Goal: Use online tool/utility: Use online tool/utility

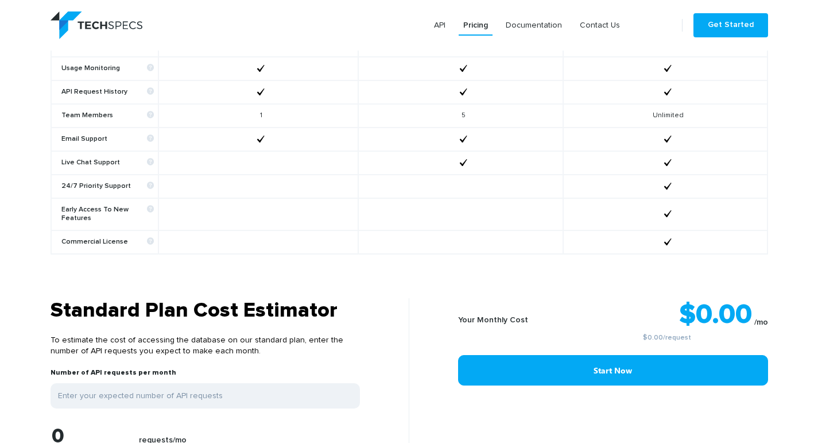
scroll to position [827, 0]
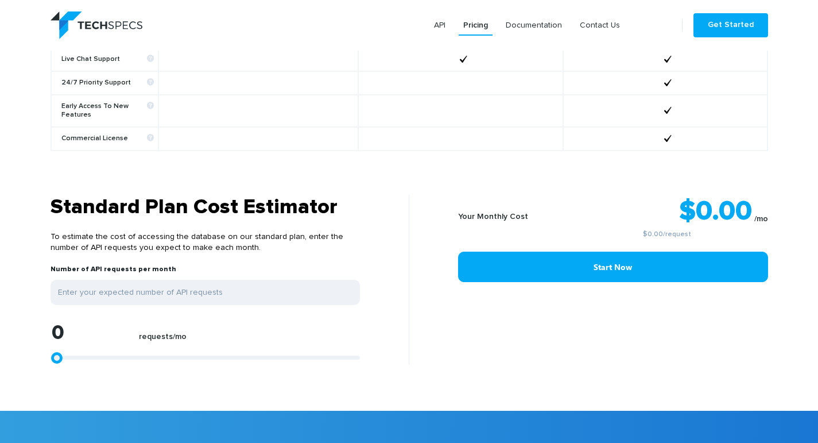
type input "1299"
type input "1484"
type input "1855"
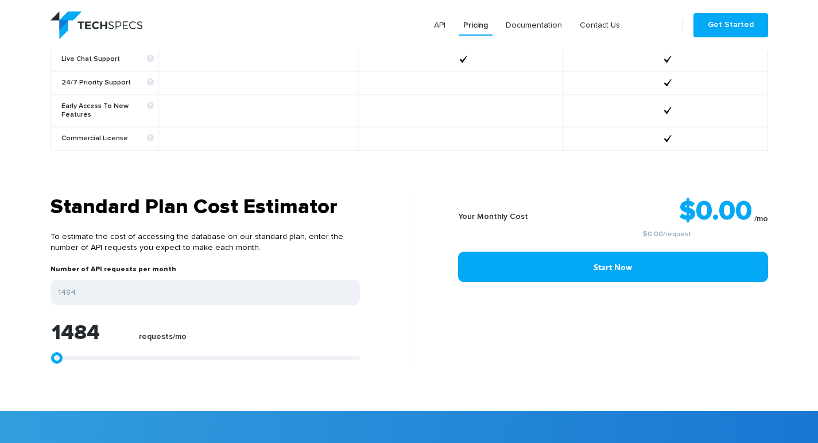
type input "1855"
type input "2226"
type input "2597"
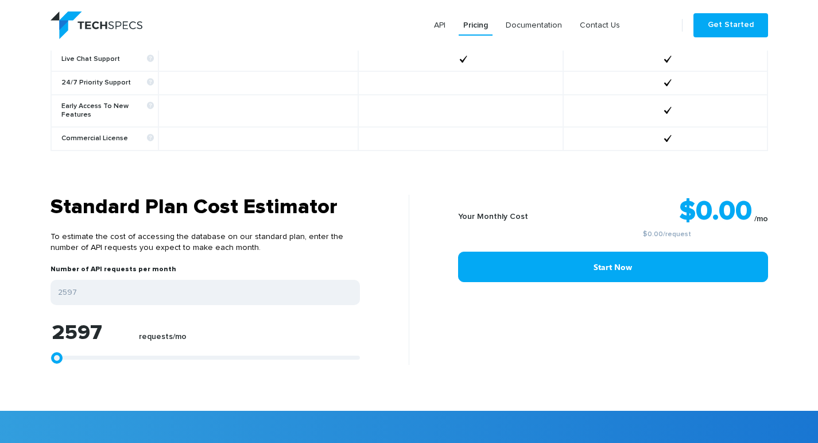
type input "3339"
type input "4267"
type input "5566"
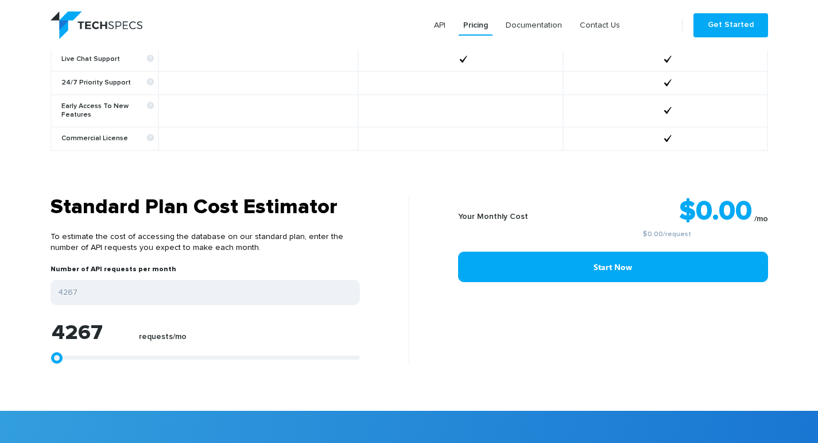
type input "5566"
type input "6679"
type input "7978"
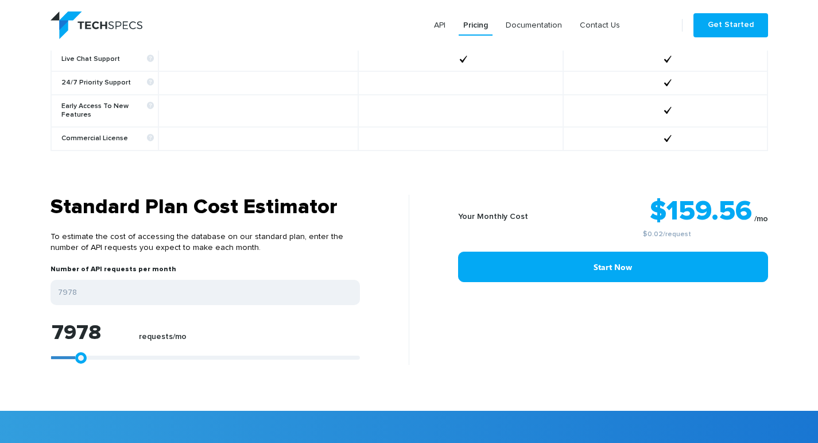
type input "9091"
type input "10018"
type input "11132"
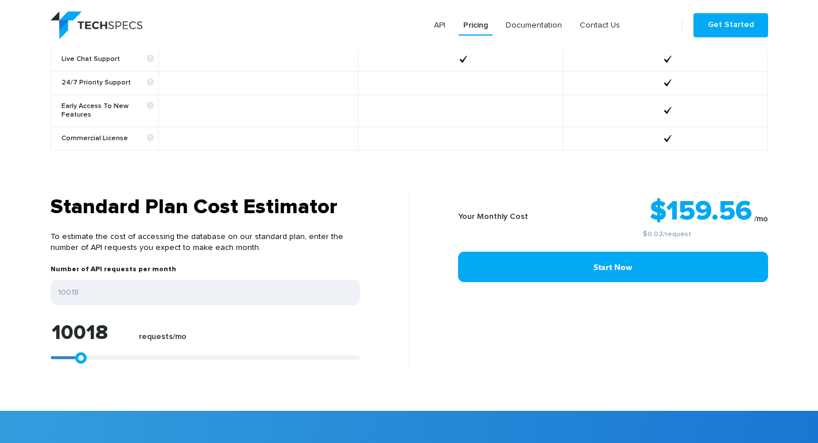
type input "11132"
type input "11874"
type input "13172"
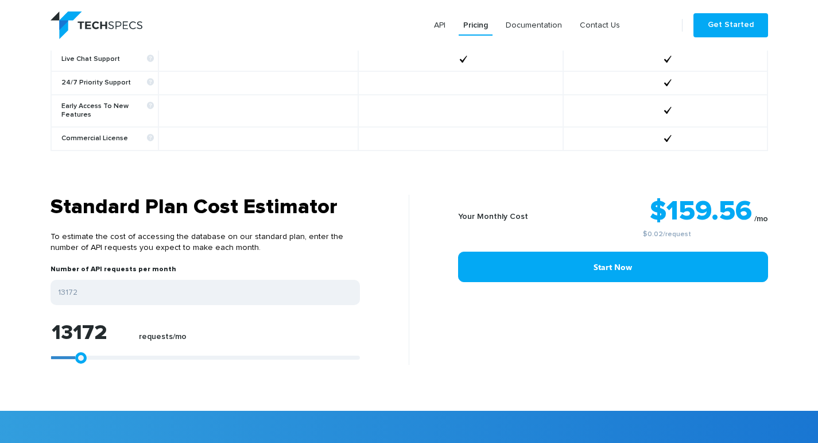
type input "13915"
type input "14657"
type input "15399"
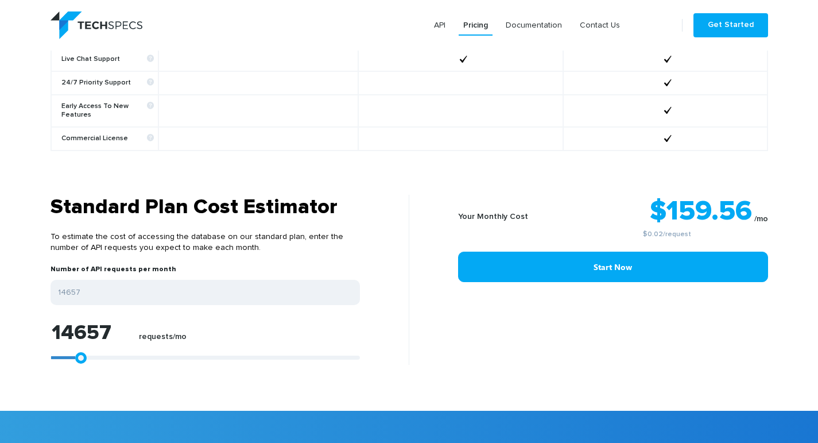
type input "15399"
type input "15770"
type input "16512"
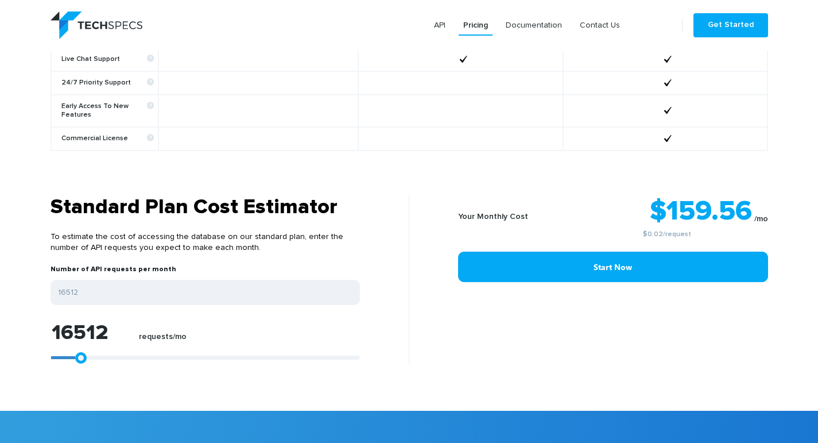
type input "16883"
type input "17068"
type input "17440"
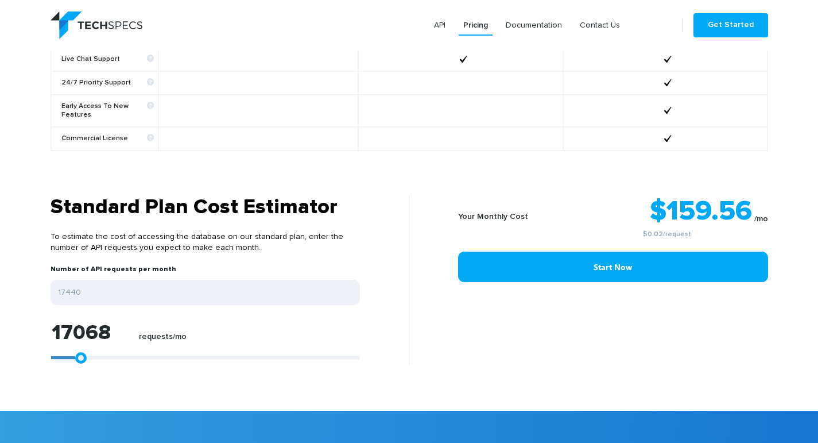
type input "17440"
type input "17625"
type input "17811"
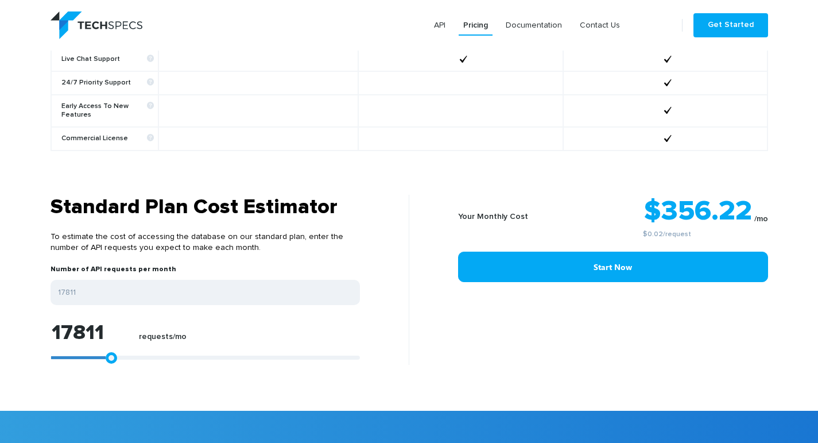
type input "17996"
type input "18367"
type input "18738"
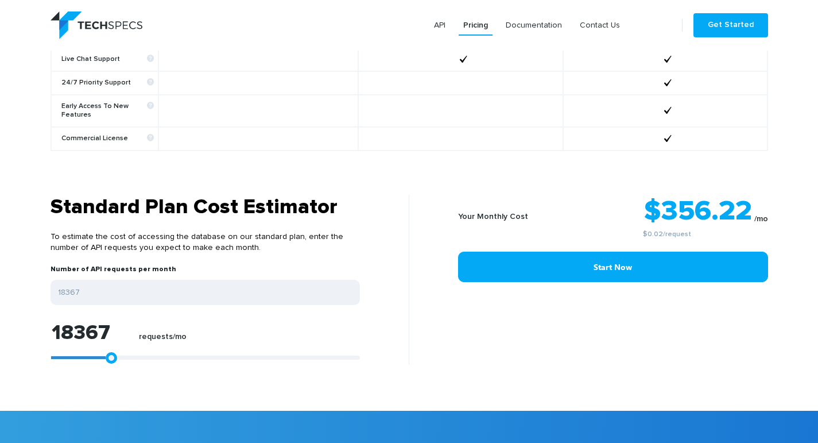
type input "18738"
type input "19480"
type input "20779"
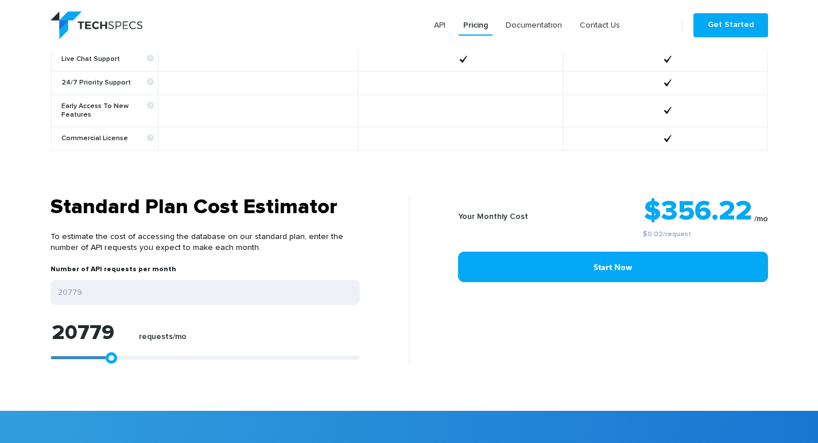
type input "22078"
type input "23747"
type input "25417"
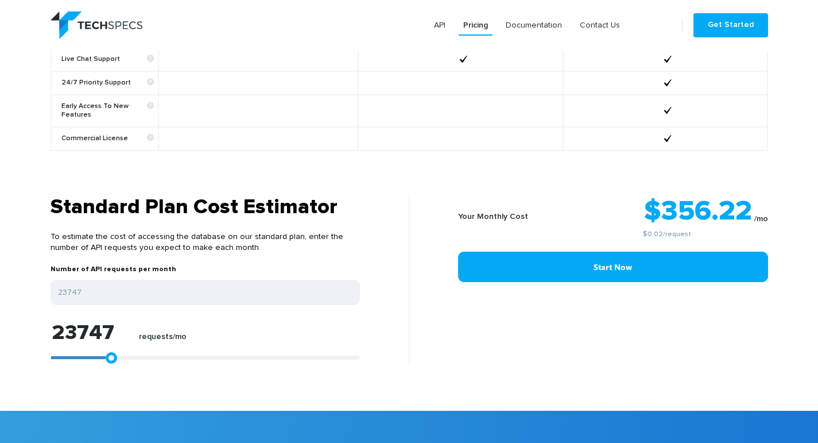
type input "25417"
type input "26901"
type input "27829"
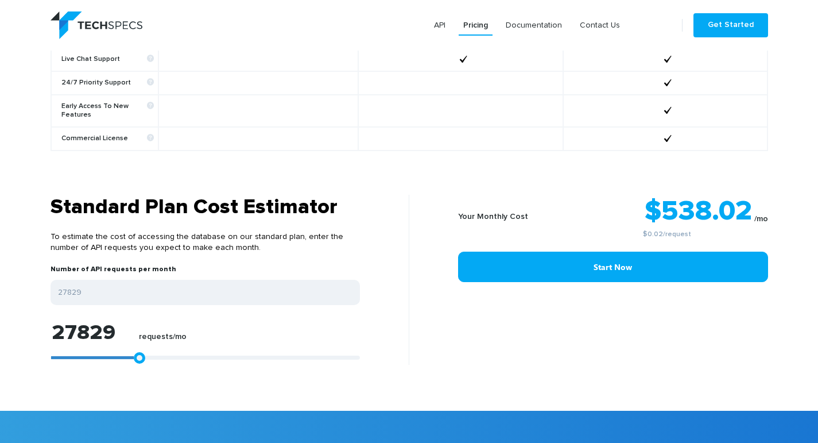
type input "28942"
type input "29870"
type input "30426"
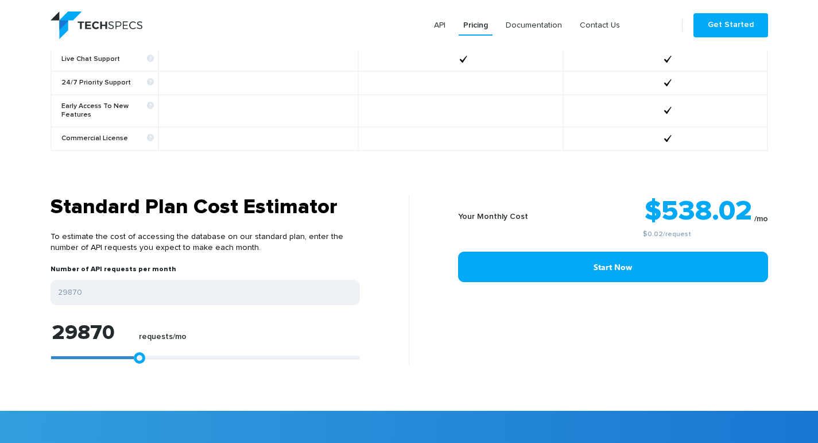
type input "30426"
type input "31169"
type input "31725"
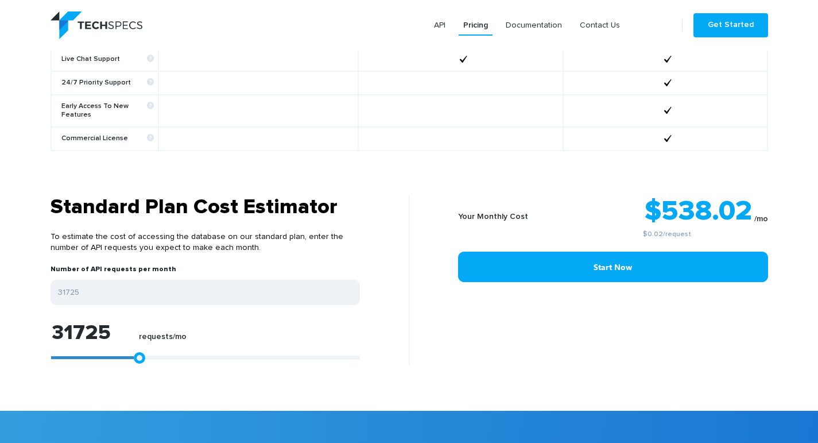
type input "32282"
type input "32653"
type input "32838"
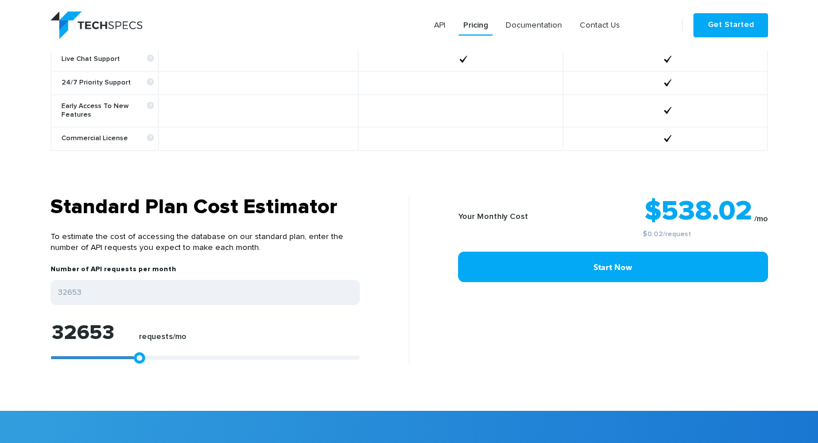
type input "32838"
type input "33024"
type input "33209"
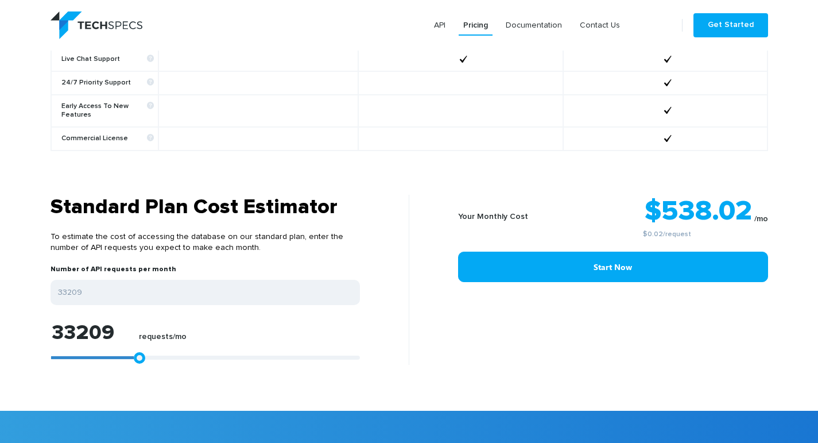
type input "33395"
type input "33580"
type input "33766"
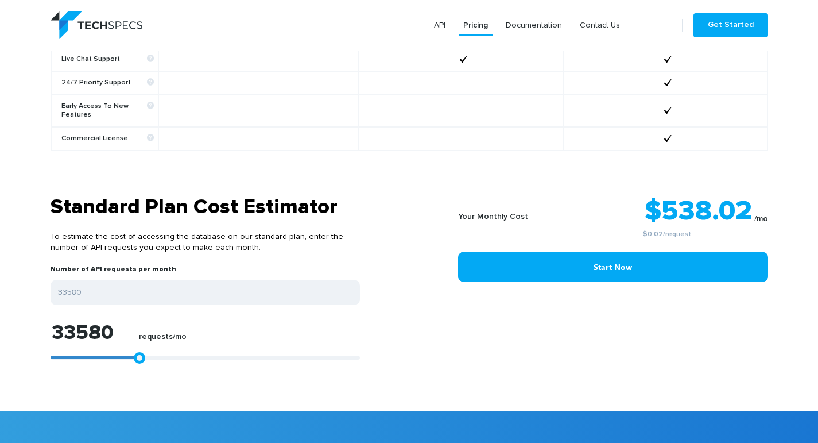
type input "33766"
type input "33580"
type input "33024"
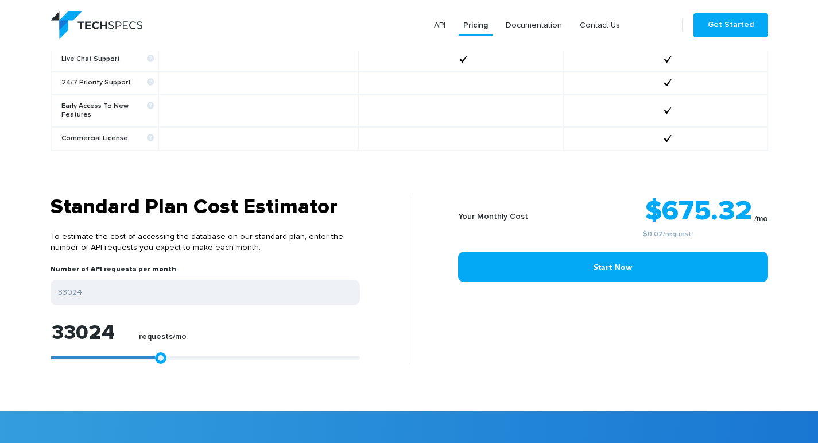
type input "32282"
type input "30983"
type input "29313"
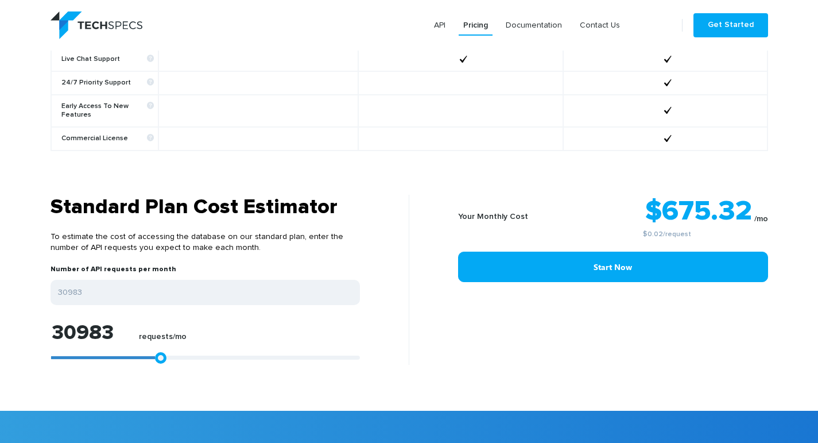
type input "29313"
type input "27458"
type input "25417"
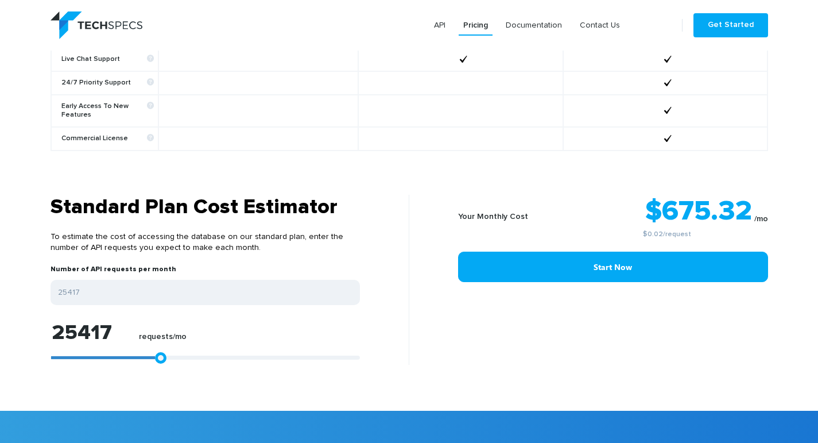
type input "23376"
type input "21707"
type input "20037"
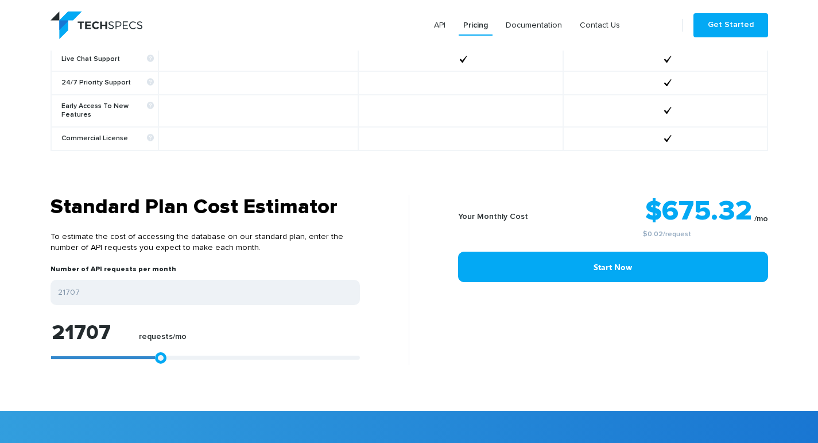
type input "20037"
type input "18182"
type input "17068"
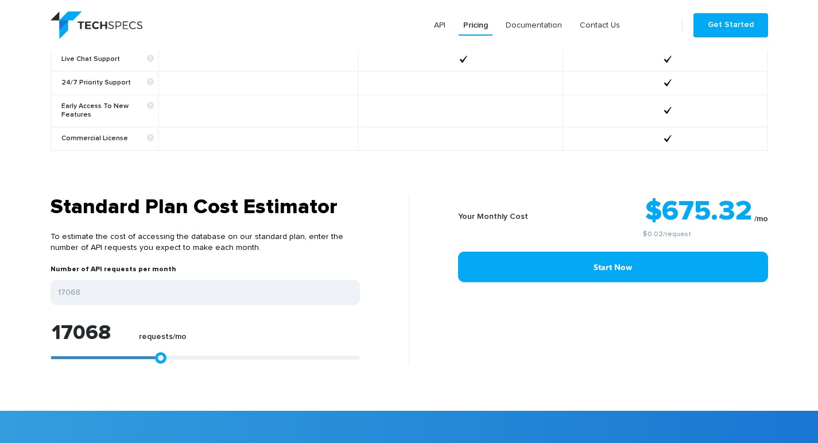
type input "16141"
type input "15399"
type input "14471"
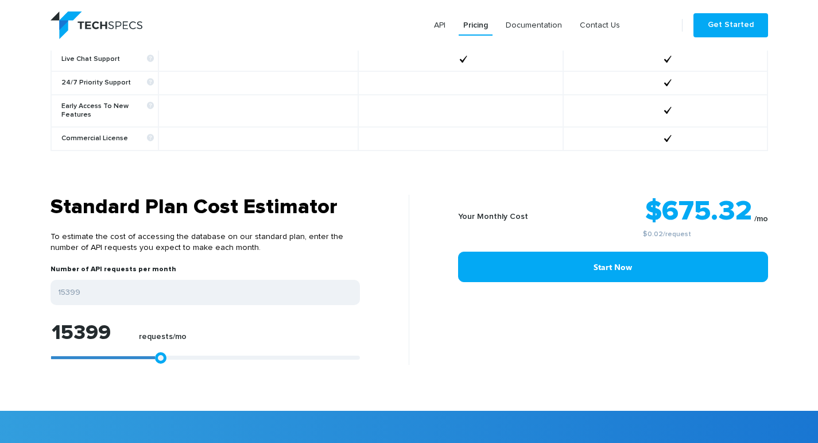
type input "14471"
type input "13915"
type input "13358"
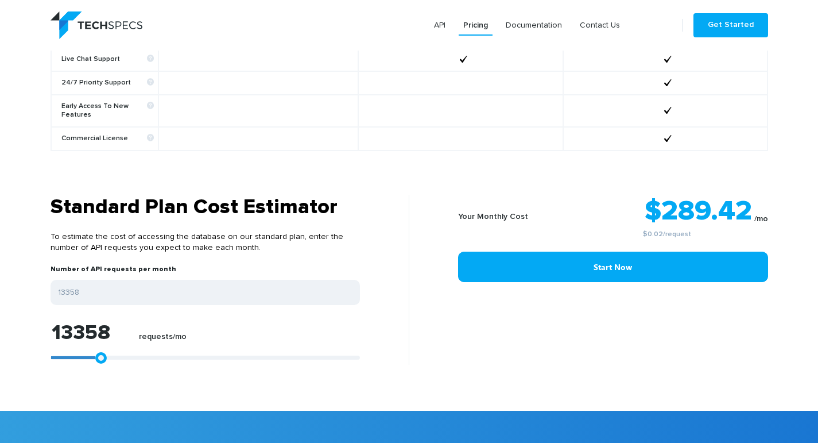
type input "12987"
type input "12616"
type input "12245"
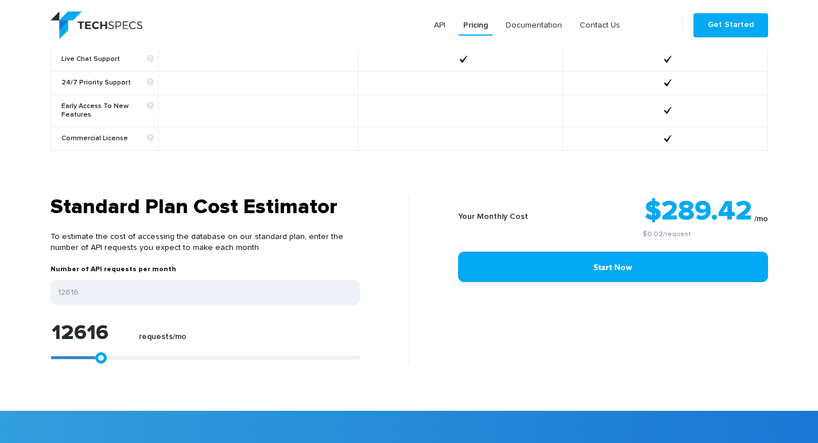
type input "12245"
type input "11874"
type input "11317"
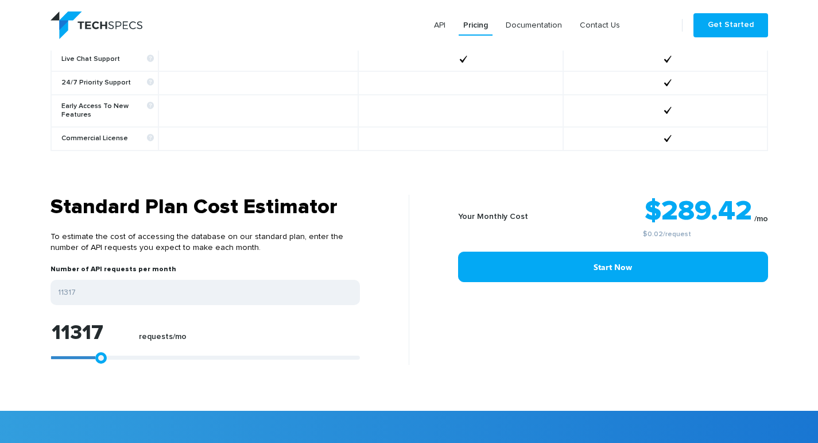
type input "10204"
type input "9276"
type input "8163"
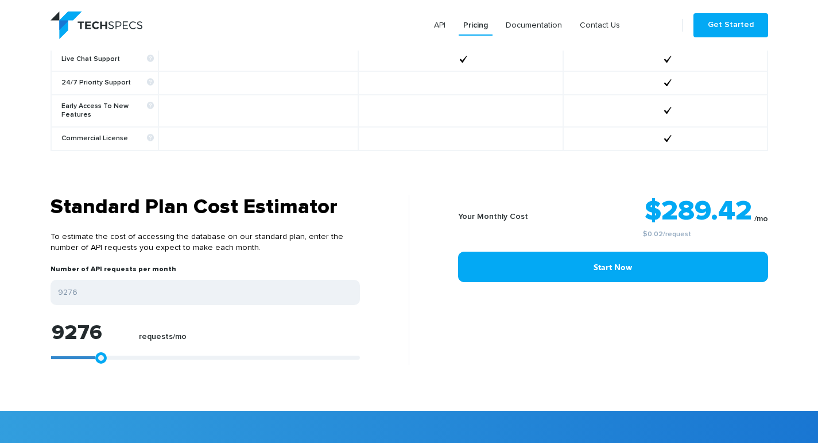
type input "8163"
type input "6679"
type input "5751"
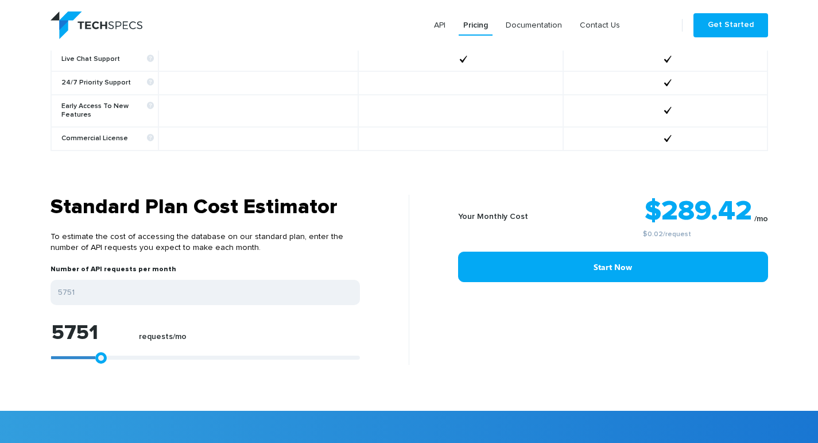
type input "4824"
type input "4267"
type input "3896"
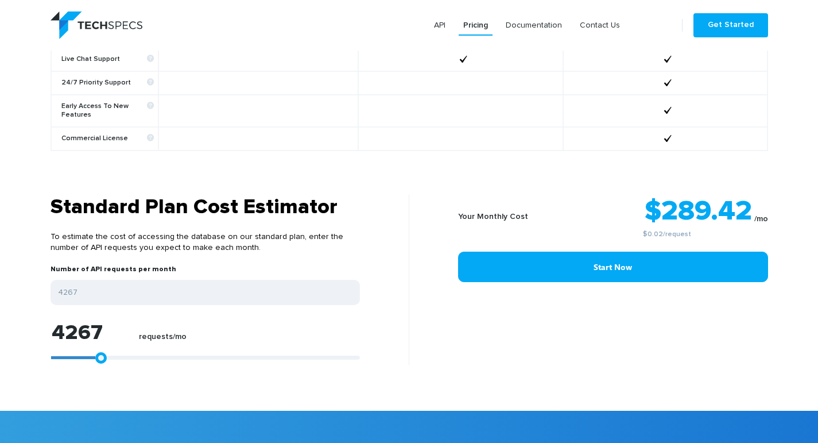
type input "3896"
type input "3711"
type input "3525"
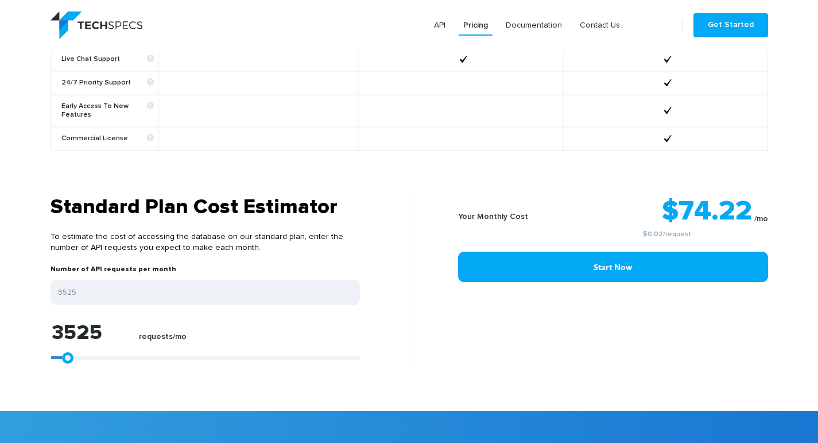
type input "3154"
type input "2226"
type input "742"
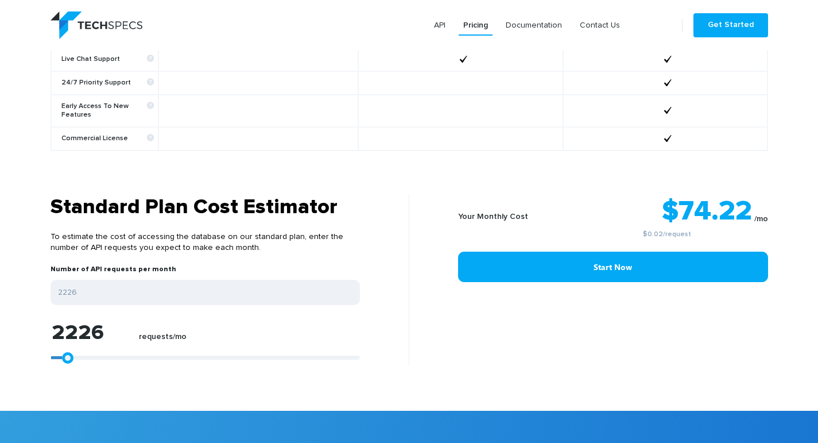
type input "742"
type input "0"
type input "557"
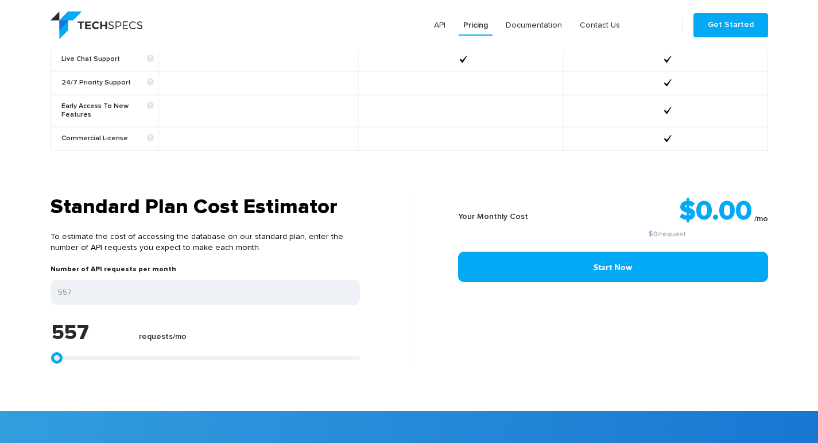
type input "928"
type input "1299"
type input "1113"
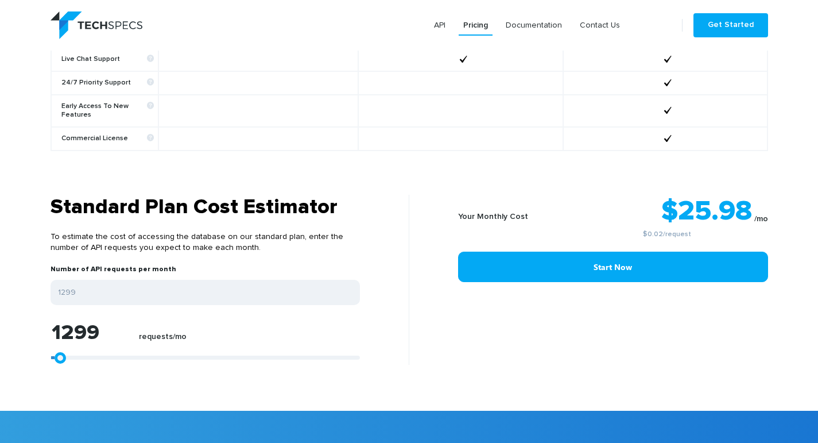
type input "1113"
type input "928"
type input "557"
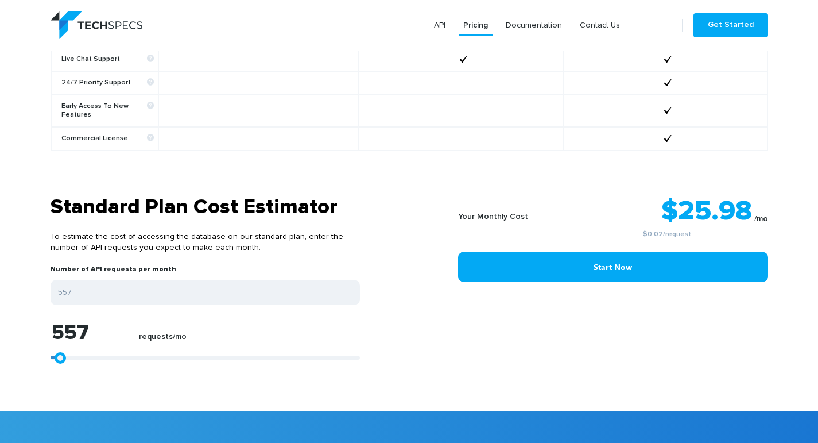
type input "371"
type input "186"
type input "0"
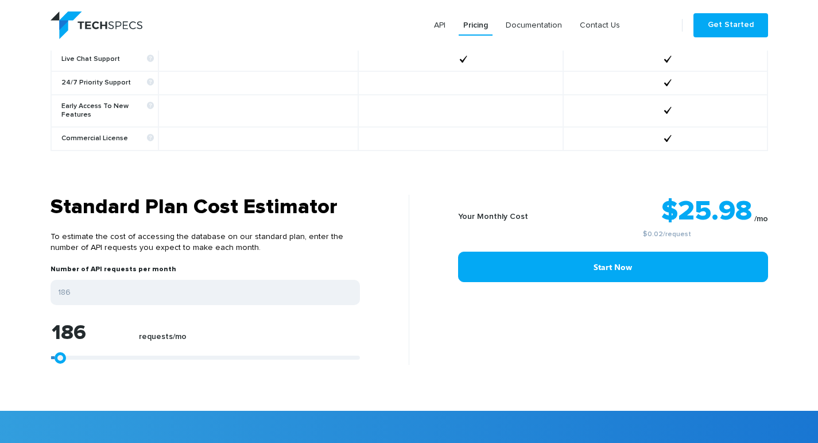
type input "0"
type input "186"
type input "371"
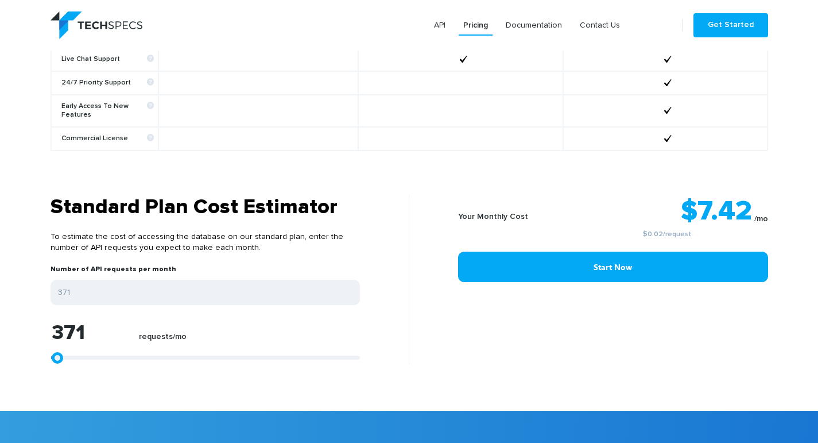
type input "557"
type input "371"
type input "186"
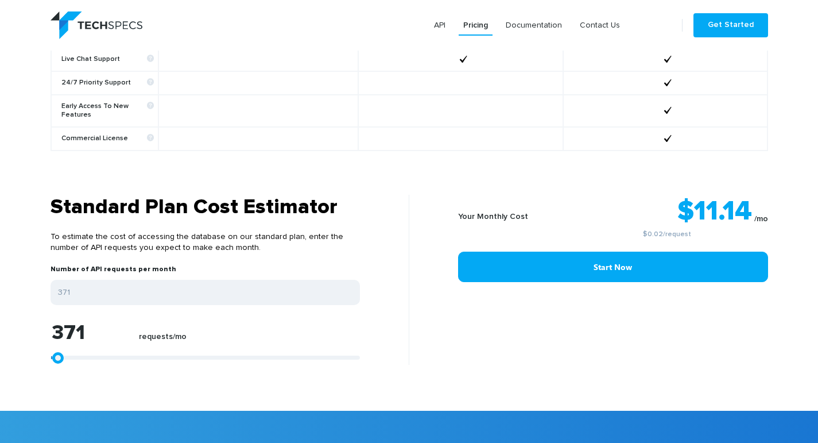
type input "186"
type input "0"
type input "371"
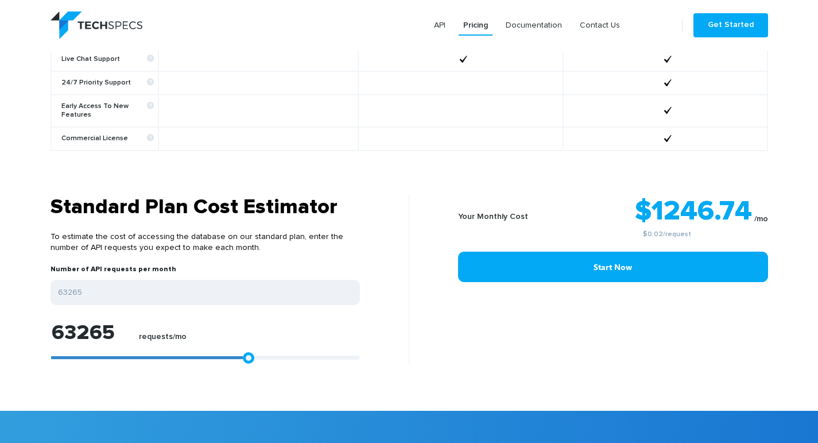
drag, startPoint x: 57, startPoint y: 348, endPoint x: 254, endPoint y: 386, distance: 200.5
click at [251, 385] on section "Standard Plan Cost Estimator To estimate the cost of accessing the database on …" at bounding box center [409, 303] width 818 height 216
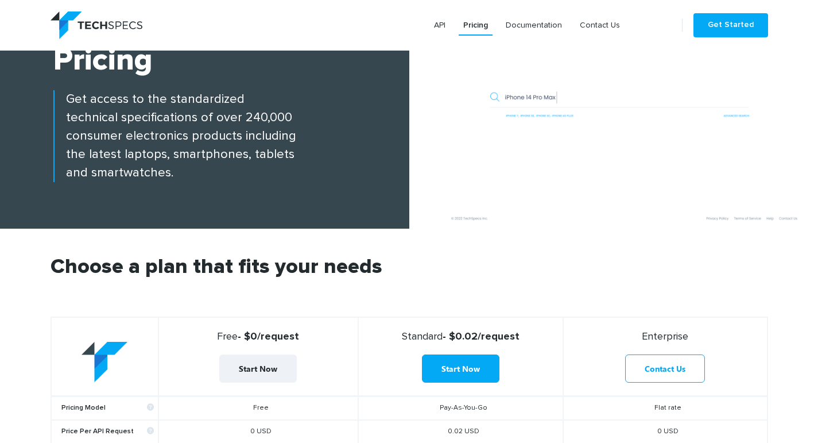
scroll to position [0, 0]
